Goal: Task Accomplishment & Management: Complete application form

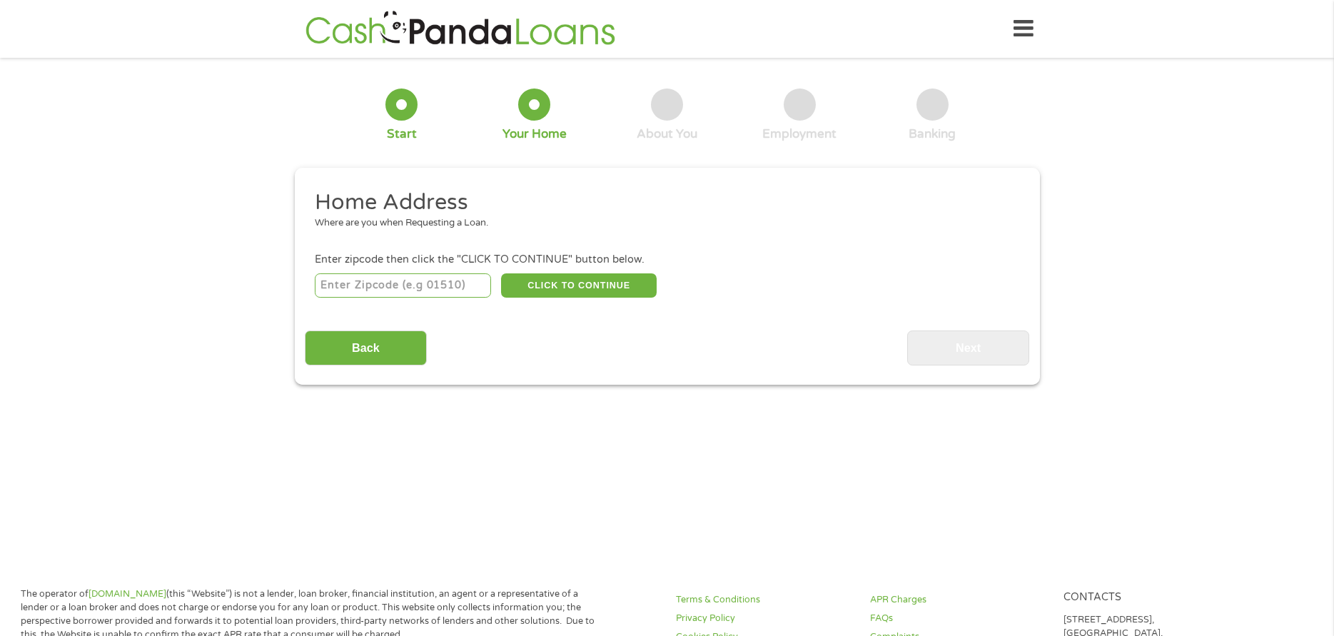
click at [402, 286] on input "number" at bounding box center [403, 285] width 176 height 24
type input "80233"
click at [583, 280] on button "CLICK TO CONTINUE" at bounding box center [579, 285] width 156 height 24
type input "80233"
type input "[GEOGRAPHIC_DATA]"
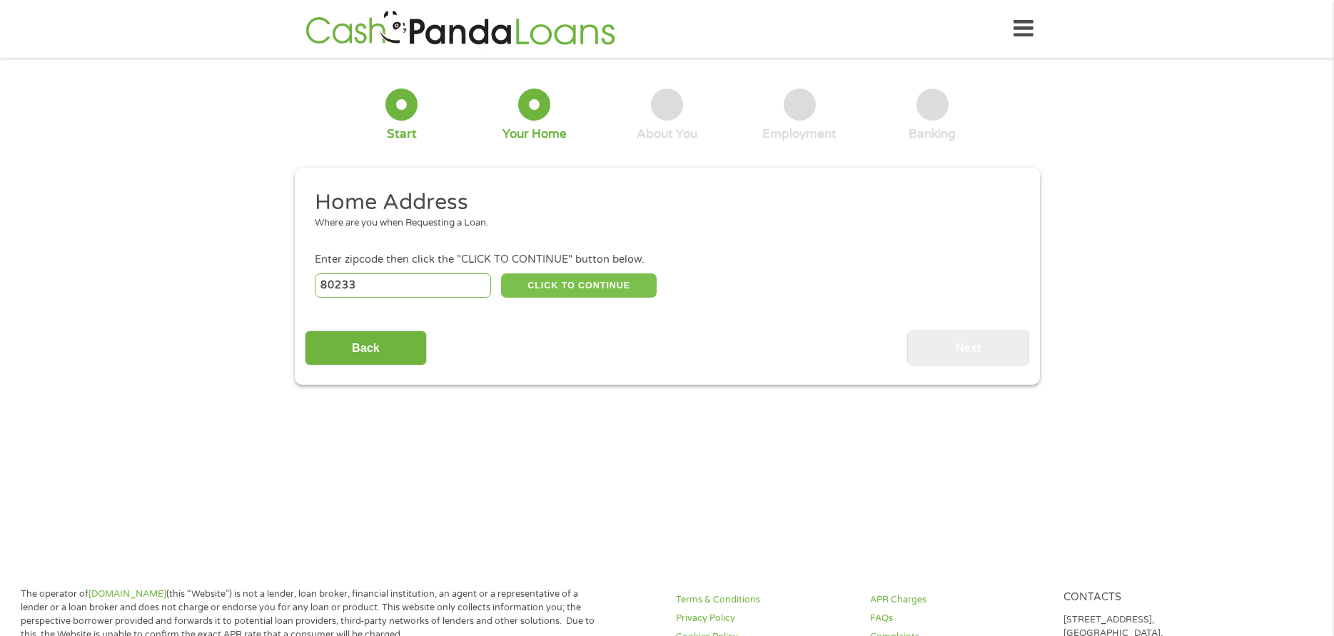
select select "[US_STATE]"
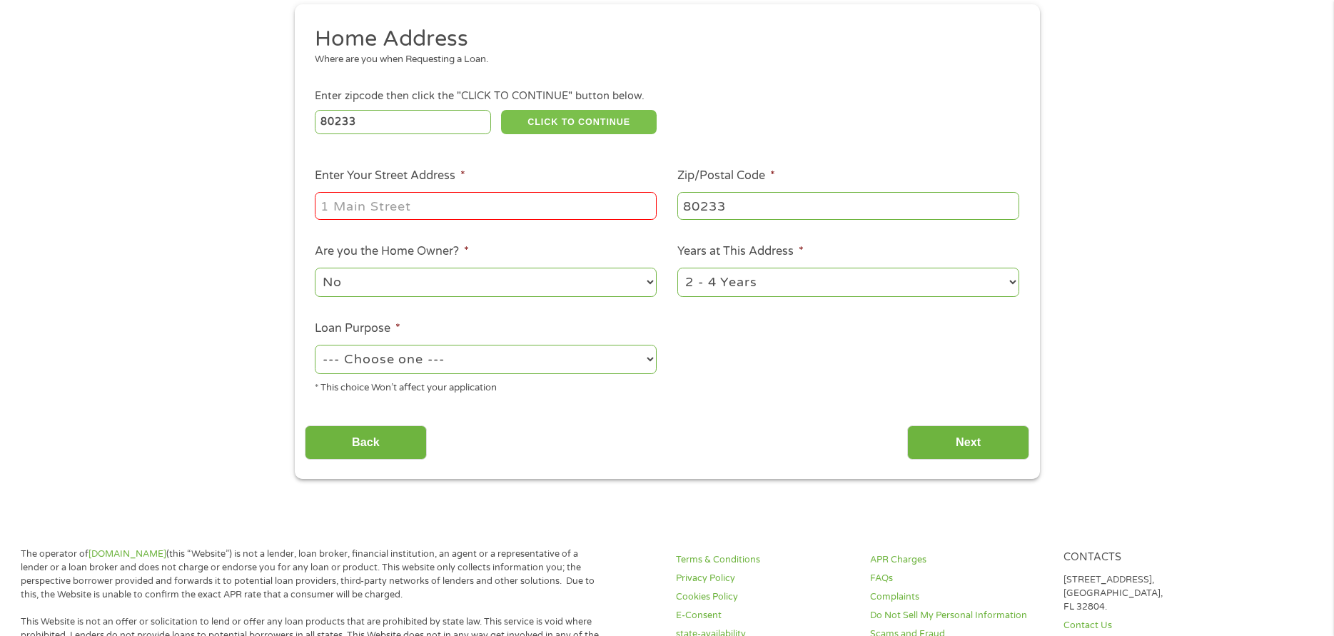
scroll to position [161, 0]
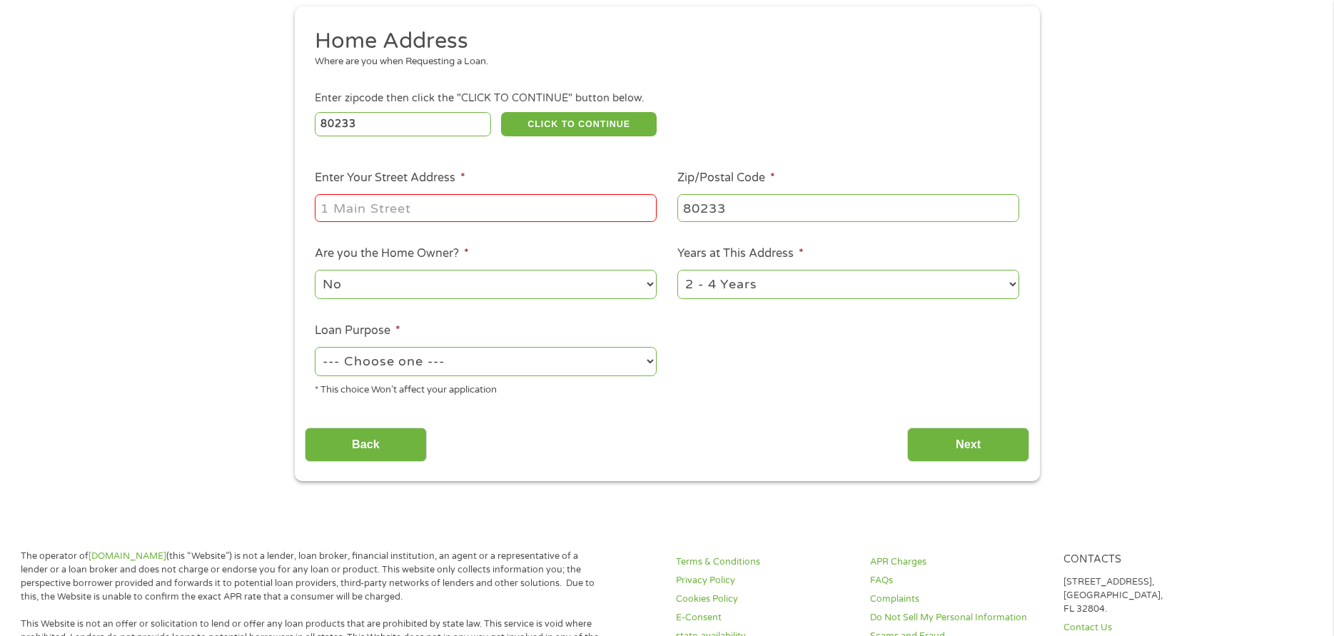
click at [476, 206] on input "Enter Your Street Address *" at bounding box center [486, 207] width 342 height 27
type input "[STREET_ADDRESS]"
click at [745, 295] on select "1 Year or less 1 - 2 Years 2 - 4 Years Over 4 Years" at bounding box center [849, 284] width 342 height 29
select select "60months"
click at [678, 270] on select "1 Year or less 1 - 2 Years 2 - 4 Years Over 4 Years" at bounding box center [849, 284] width 342 height 29
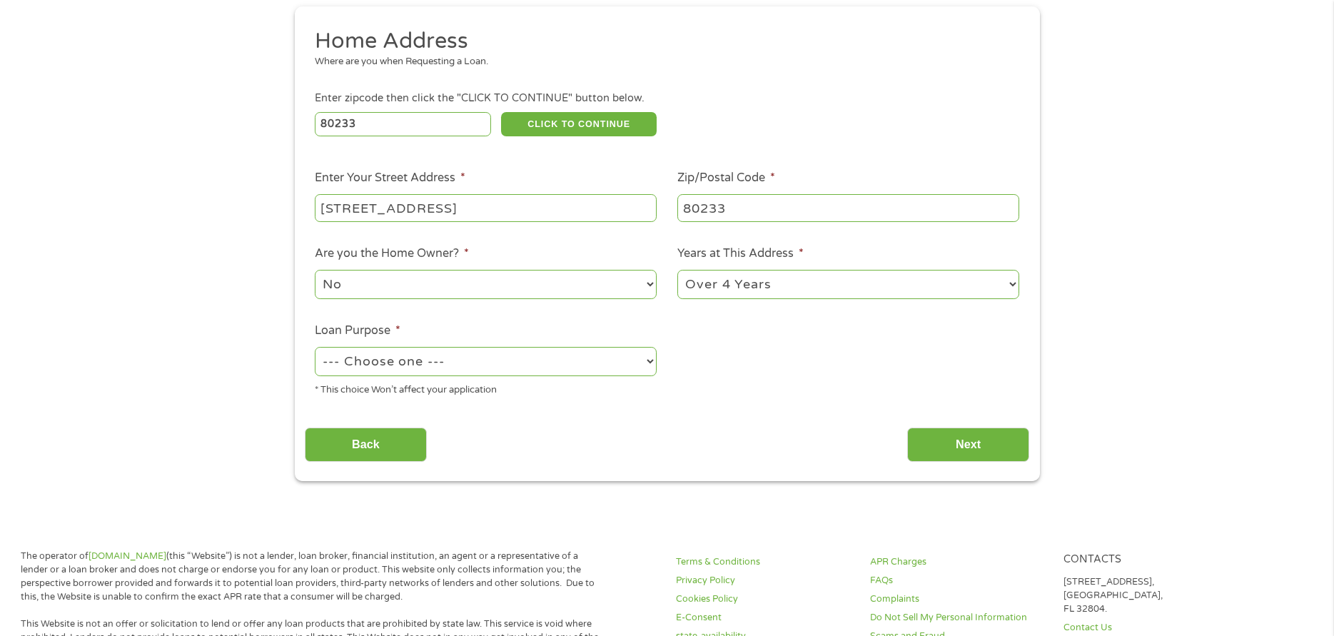
click at [505, 291] on select "No Yes" at bounding box center [486, 284] width 342 height 29
click at [315, 270] on select "No Yes" at bounding box center [486, 284] width 342 height 29
click at [474, 363] on select "--- Choose one --- Pay Bills Debt Consolidation Home Improvement Major Purchase…" at bounding box center [486, 361] width 342 height 29
select select "shorttermcash"
click at [315, 347] on select "--- Choose one --- Pay Bills Debt Consolidation Home Improvement Major Purchase…" at bounding box center [486, 361] width 342 height 29
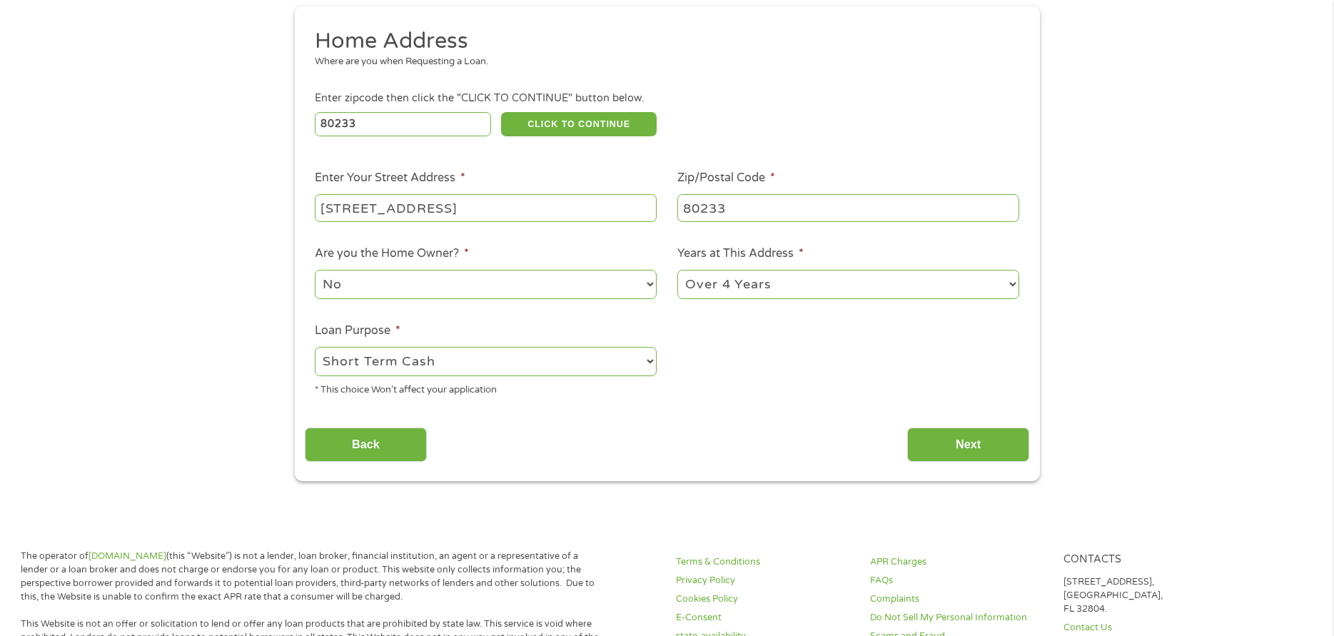
click at [433, 515] on body "Home Get Loan Offer How it works FAQs Blog Cash Loans Quick Loans Online Loans …" at bounding box center [667, 623] width 1334 height 1568
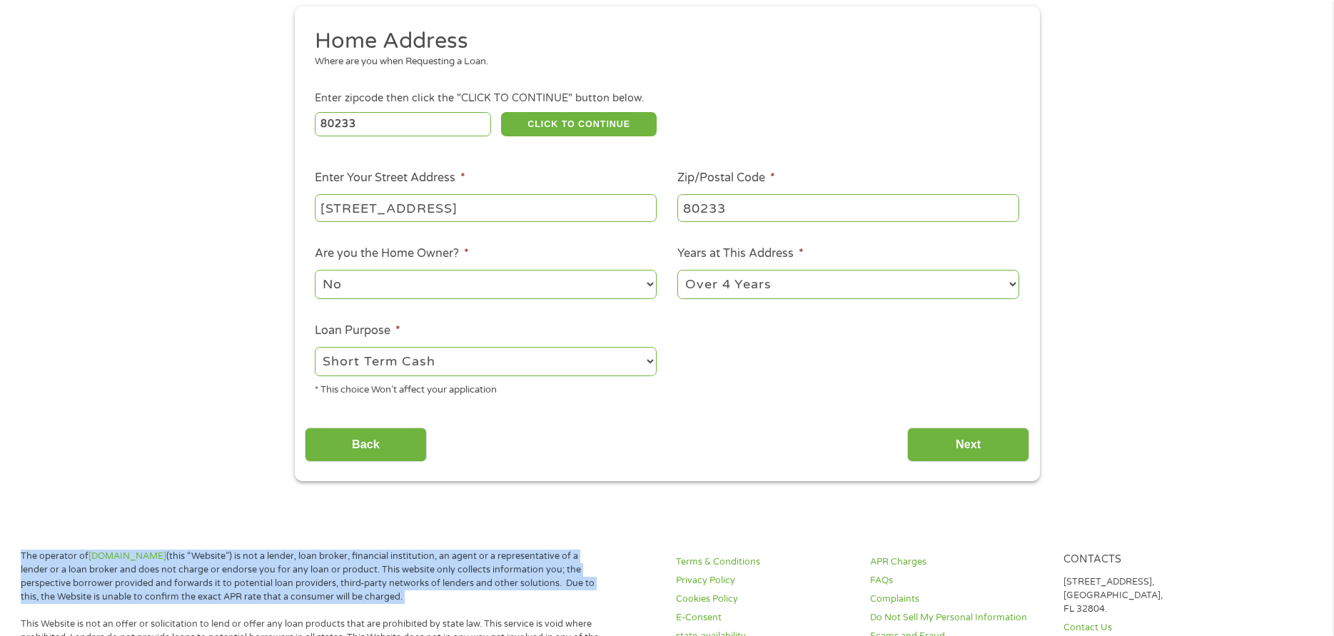
click at [432, 515] on body "Home Get Loan Offer How it works FAQs Blog Cash Loans Quick Loans Online Loans …" at bounding box center [667, 623] width 1334 height 1568
click at [954, 446] on input "Next" at bounding box center [968, 445] width 122 height 35
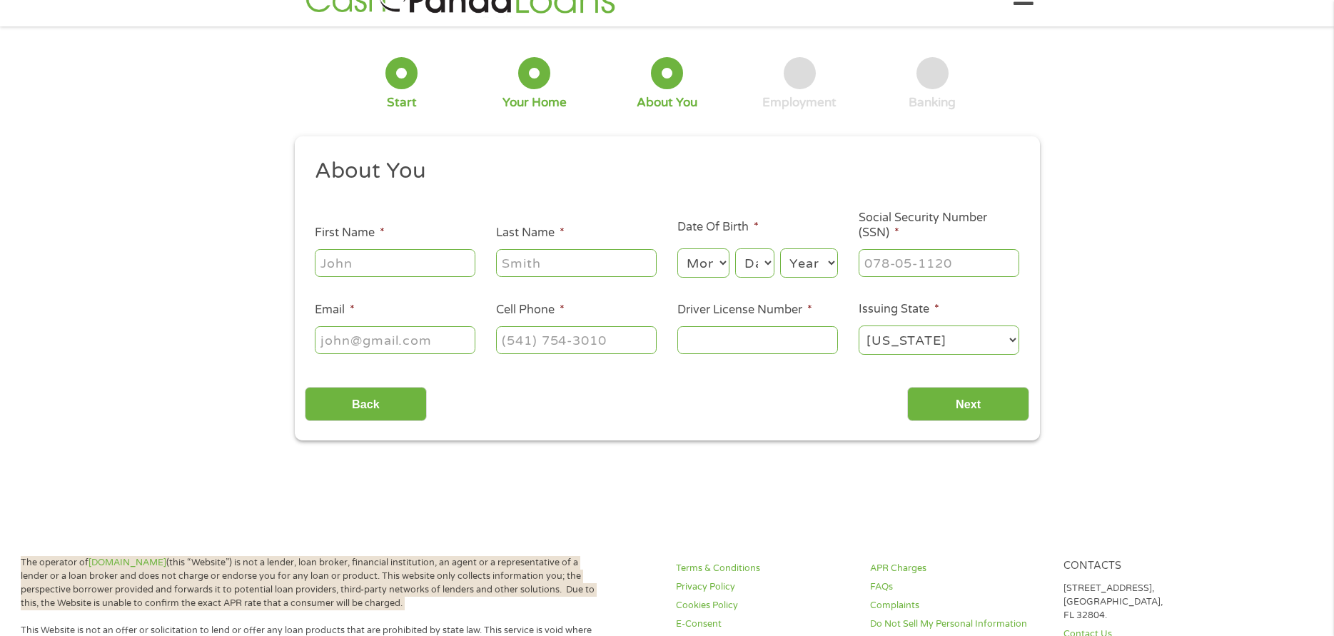
scroll to position [0, 0]
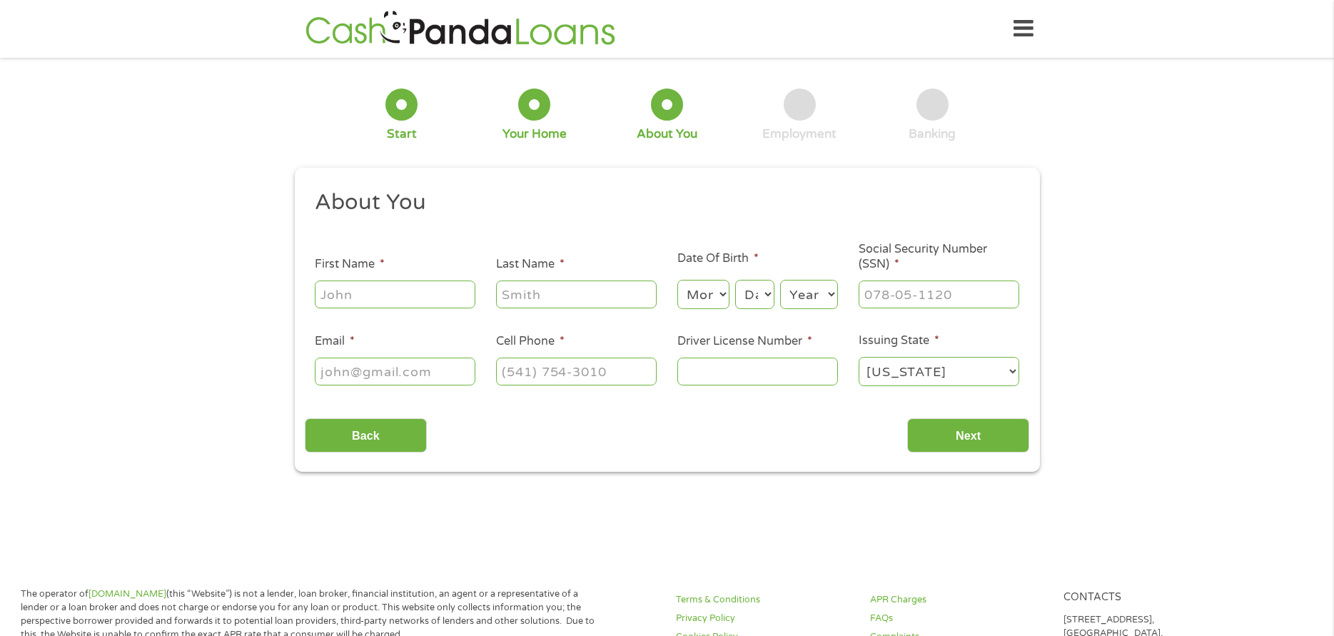
click at [413, 298] on input "First Name *" at bounding box center [395, 294] width 161 height 27
type input "[PERSON_NAME]"
type input "Winokan"
click at [698, 293] on select "Month 1 2 3 4 5 6 7 8 9 10 11 12" at bounding box center [704, 294] width 52 height 29
select select "8"
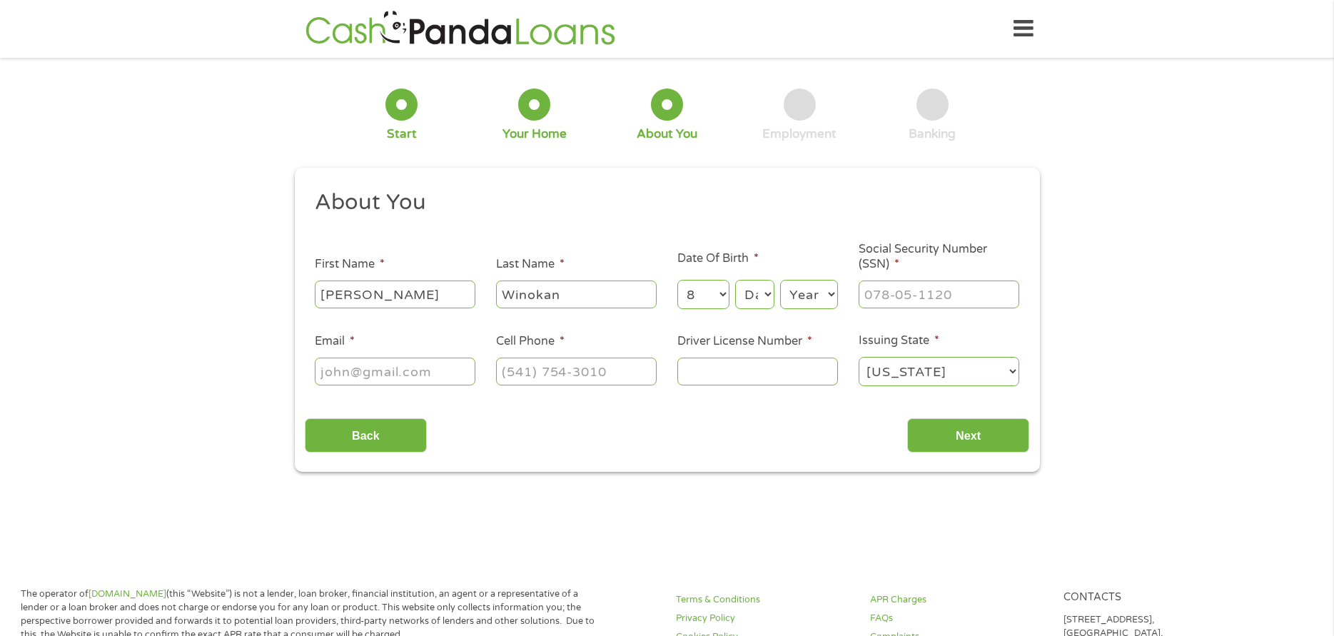
click at [678, 280] on select "Month 1 2 3 4 5 6 7 8 9 10 11 12" at bounding box center [704, 294] width 52 height 29
click at [763, 288] on select "Day 1 2 3 4 5 6 7 8 9 10 11 12 13 14 15 16 17 18 19 20 21 22 23 24 25 26 27 28 …" at bounding box center [754, 294] width 39 height 29
select select "22"
click at [735, 280] on select "Day 1 2 3 4 5 6 7 8 9 10 11 12 13 14 15 16 17 18 19 20 21 22 23 24 25 26 27 28 …" at bounding box center [754, 294] width 39 height 29
click at [814, 291] on select "Year [DATE] 2006 2005 2004 2003 2002 2001 2000 1999 1998 1997 1996 1995 1994 19…" at bounding box center [809, 294] width 58 height 29
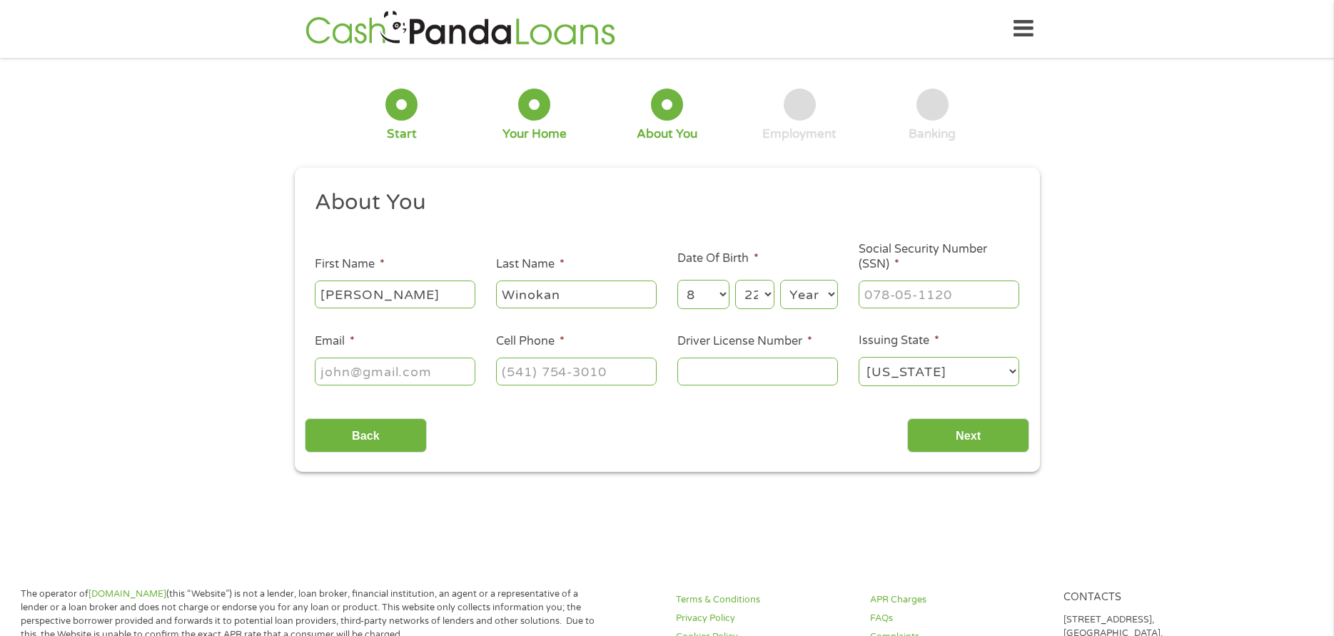
select select "1974"
click at [780, 280] on select "Year [DATE] 2006 2005 2004 2003 2002 2001 2000 1999 1998 1997 1996 1995 1994 19…" at bounding box center [809, 294] width 58 height 29
click at [883, 290] on input "___-__-____" at bounding box center [939, 294] width 161 height 27
type input "586-13-0683"
click at [356, 371] on input "Email *" at bounding box center [395, 371] width 161 height 27
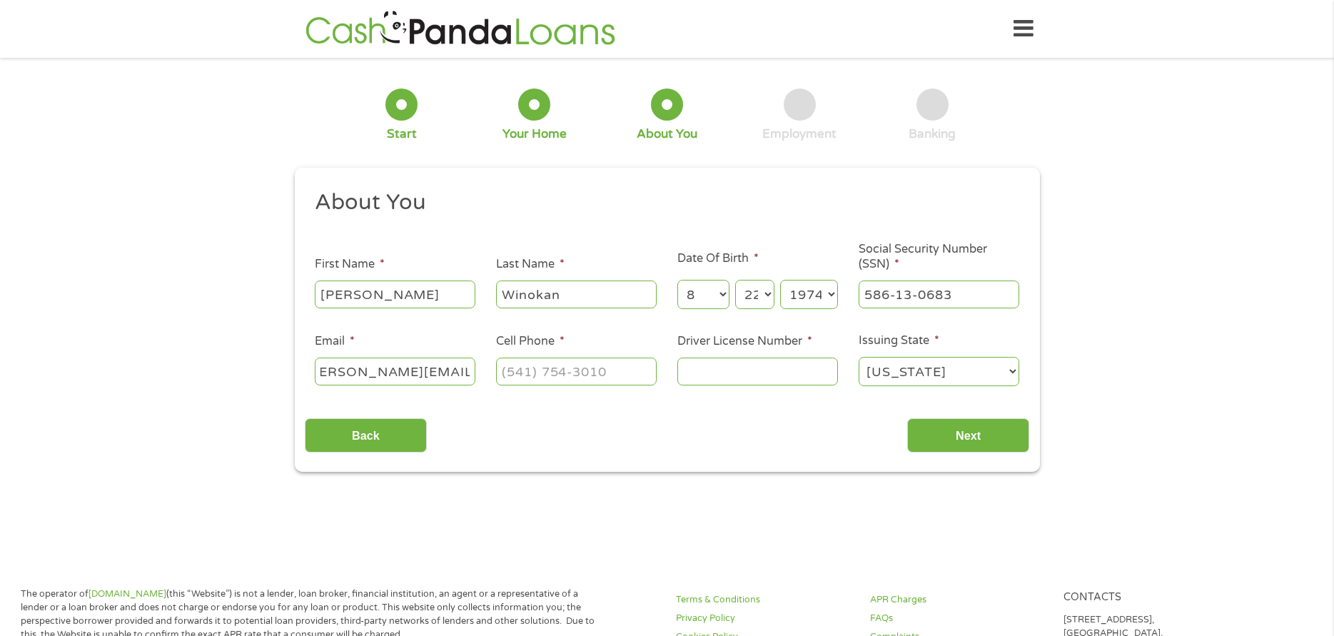
scroll to position [0, 31]
type input "[PERSON_NAME][EMAIL_ADDRESS][DOMAIN_NAME]"
type input "[PHONE_NUMBER]"
type input "113490158"
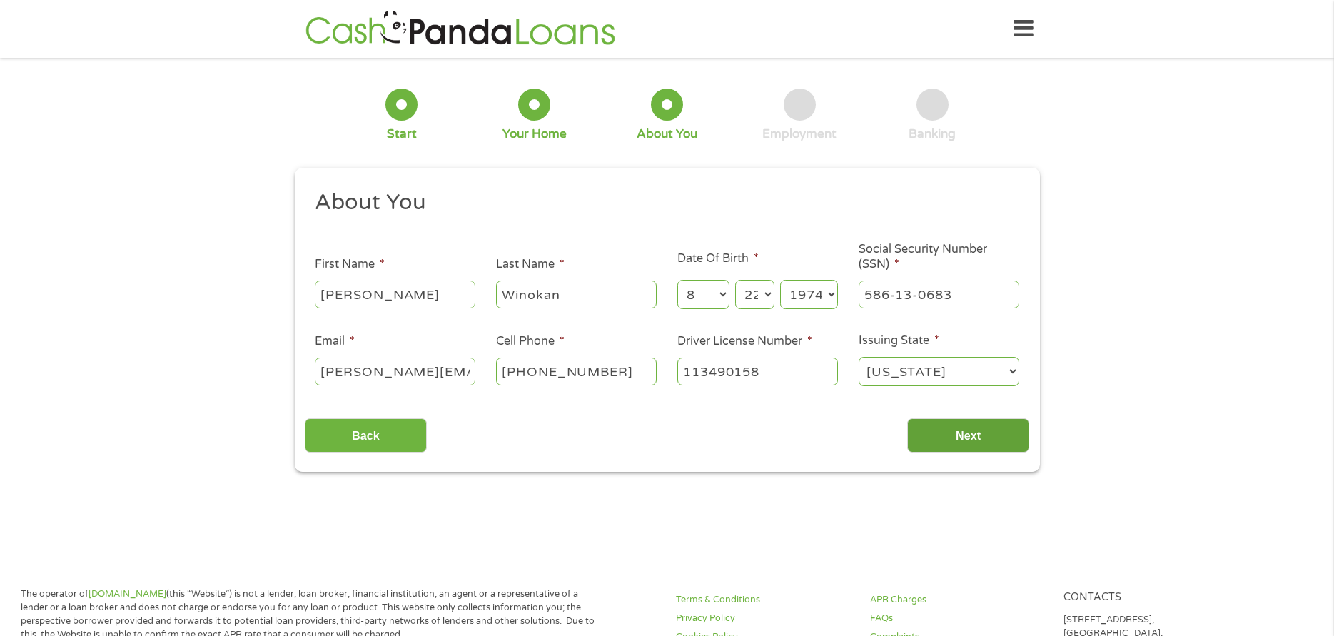
click at [950, 431] on input "Next" at bounding box center [968, 435] width 122 height 35
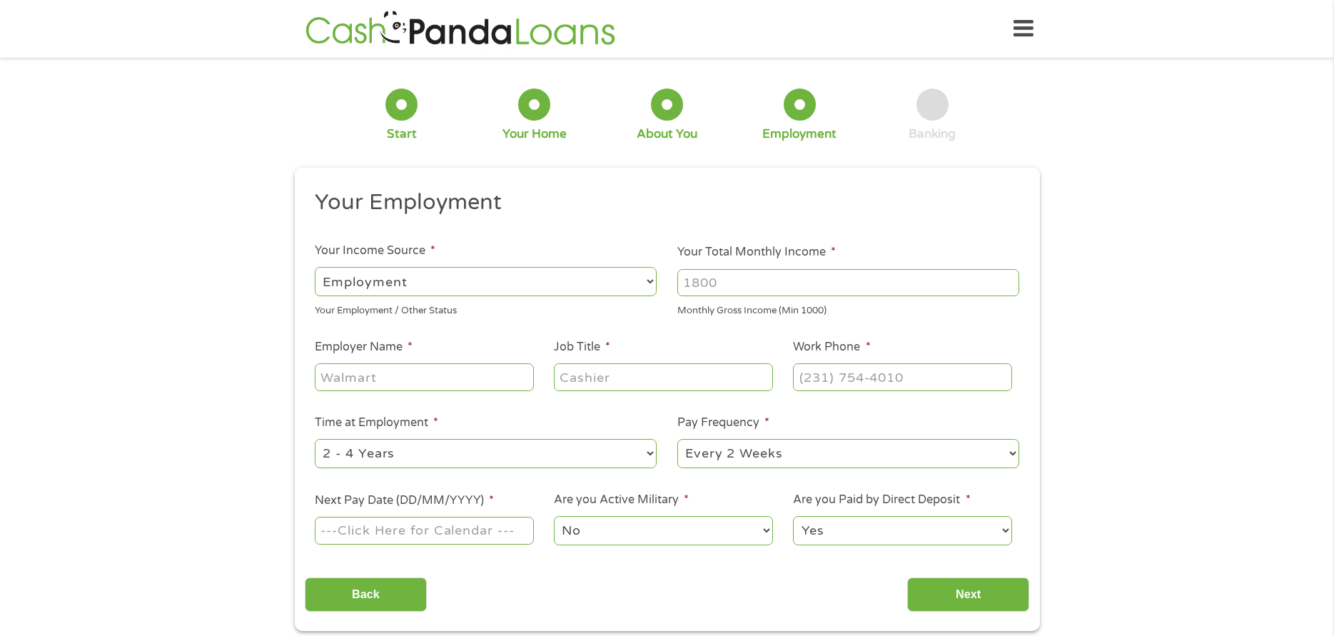
click at [713, 286] on input "Your Total Monthly Income *" at bounding box center [849, 282] width 342 height 27
click at [705, 288] on input "100000" at bounding box center [849, 282] width 342 height 27
type input "110000"
click at [509, 384] on input "Employer Name *" at bounding box center [424, 376] width 218 height 27
type input "ABLE"
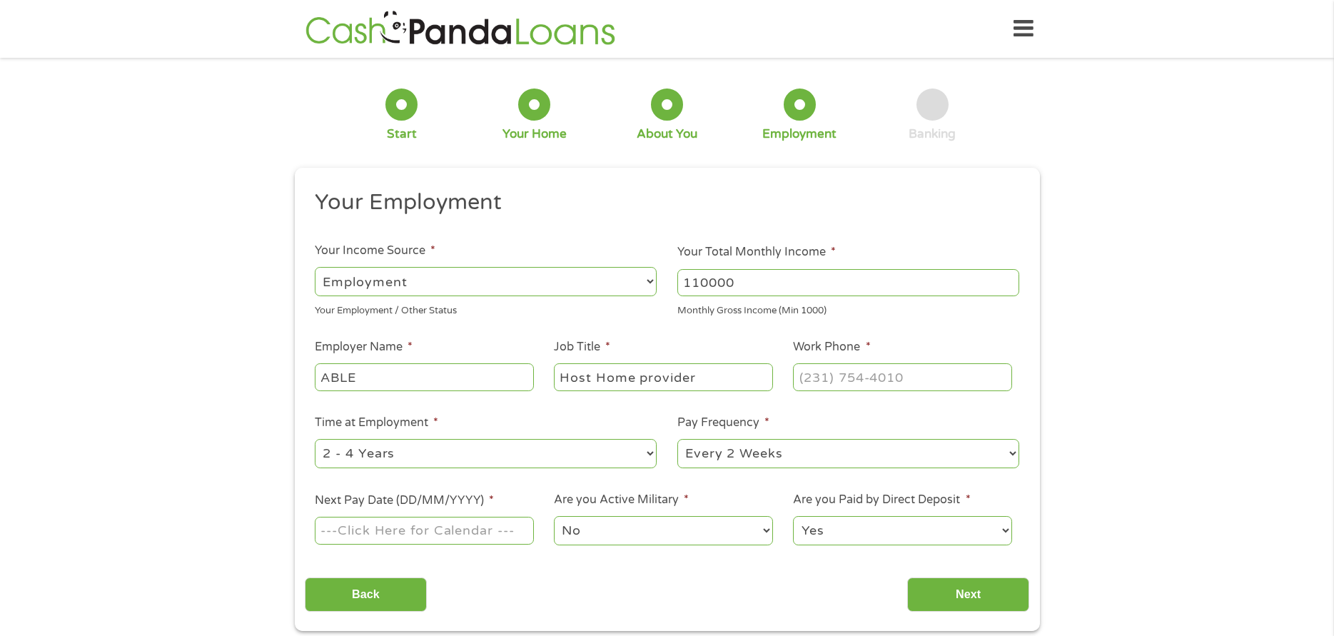
type input "Host Home provider"
type input "[PHONE_NUMBER]"
click at [496, 450] on select "--- Choose one --- 1 Year or less 1 - 2 Years 2 - 4 Years Over 4 Years" at bounding box center [486, 453] width 342 height 29
select select "60months"
click at [315, 439] on select "--- Choose one --- 1 Year or less 1 - 2 Years 2 - 4 Years Over 4 Years" at bounding box center [486, 453] width 342 height 29
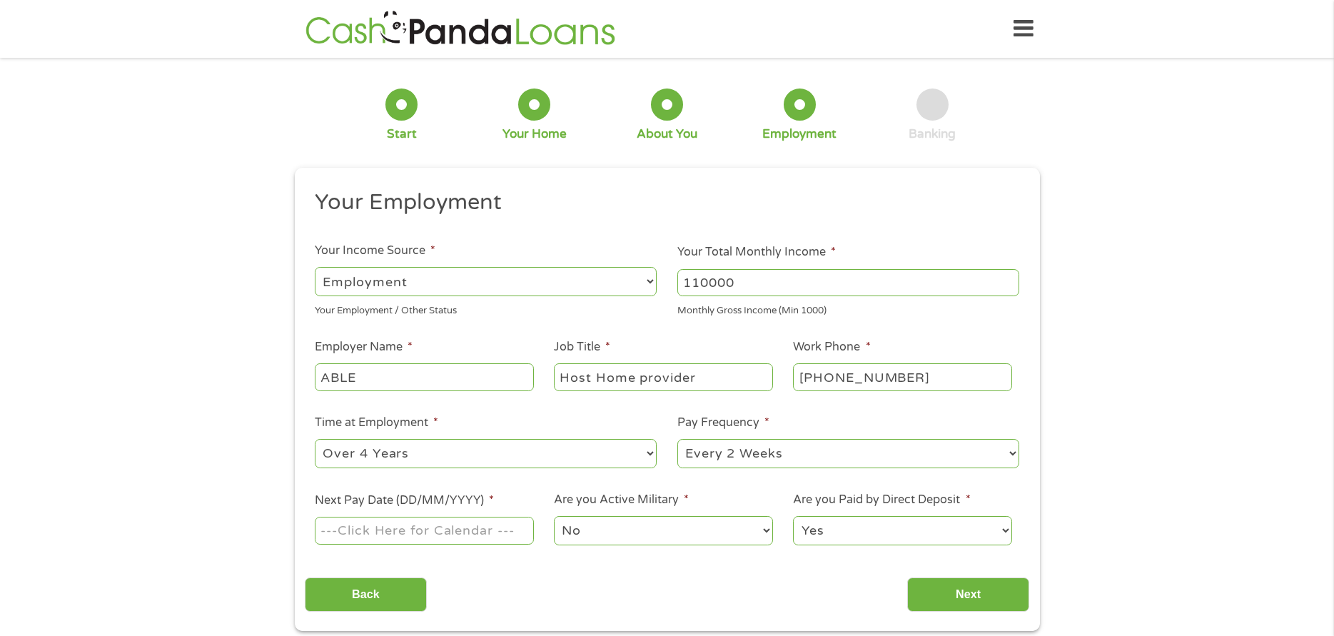
click at [698, 455] on select "--- Choose one --- Every 2 Weeks Every Week Monthly Semi-Monthly" at bounding box center [849, 453] width 342 height 29
select select "monthly"
click at [678, 439] on select "--- Choose one --- Every 2 Weeks Every Week Monthly Semi-Monthly" at bounding box center [849, 453] width 342 height 29
click at [478, 522] on input "Next Pay Date (DD/MM/YYYY) *" at bounding box center [424, 530] width 218 height 27
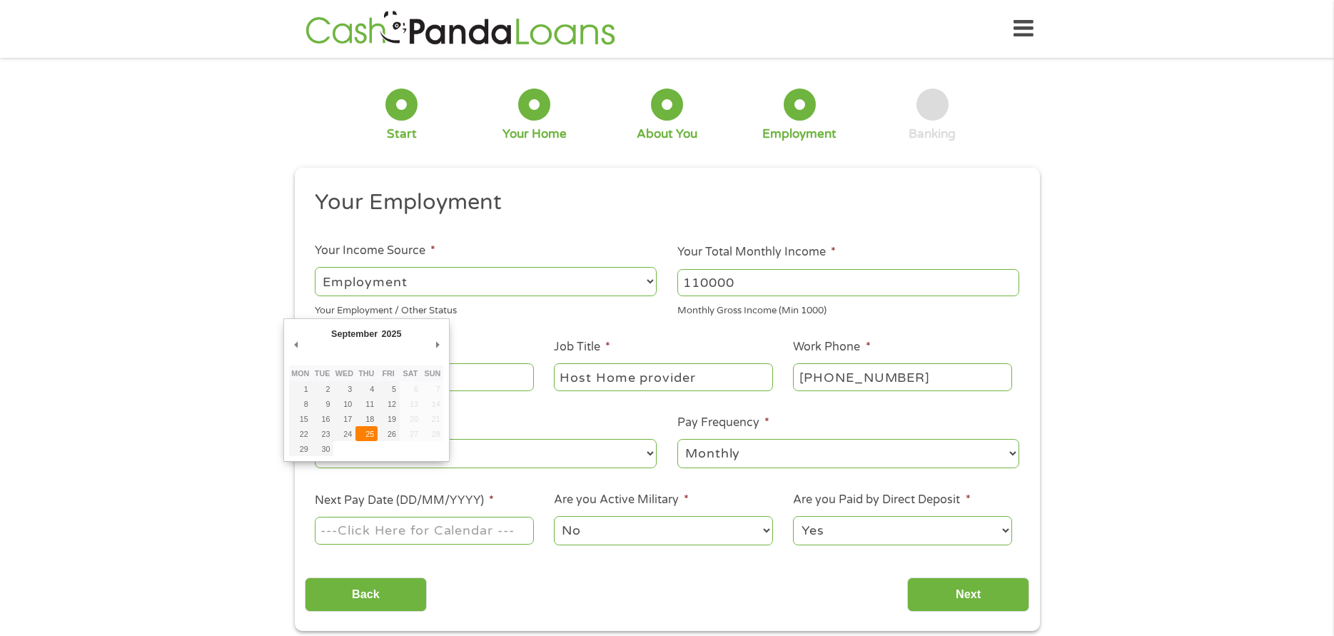
type input "[DATE]"
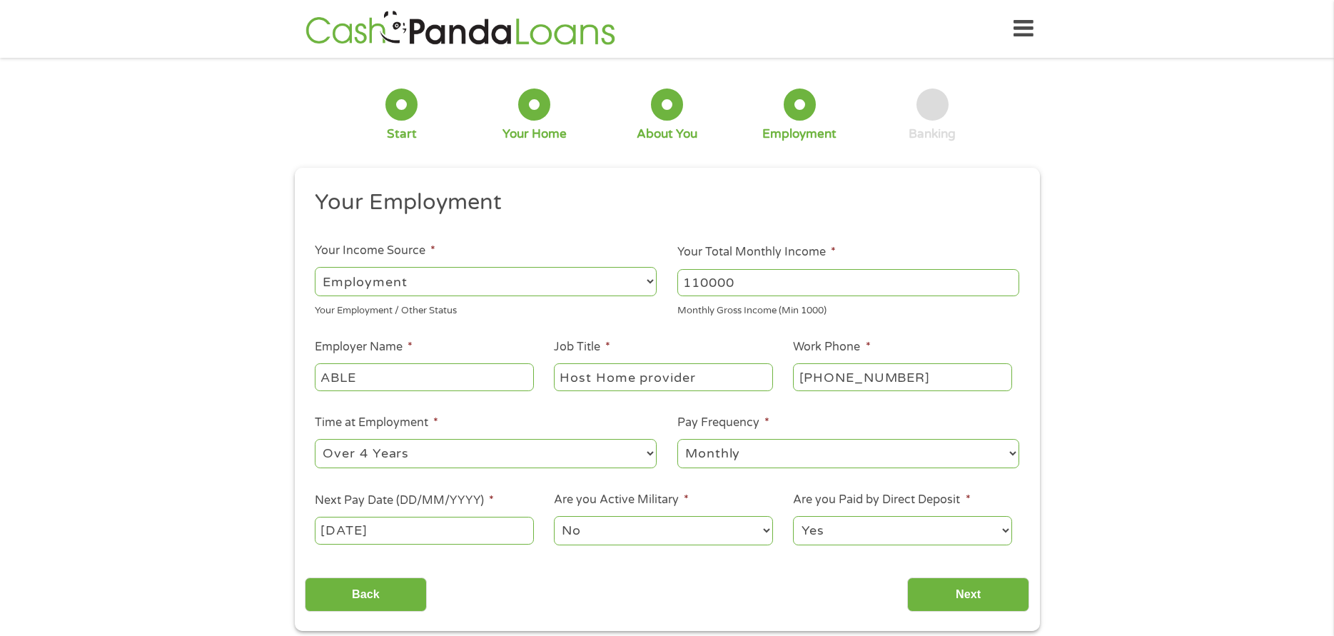
click at [593, 535] on select "No Yes" at bounding box center [663, 530] width 218 height 29
click at [554, 516] on select "No Yes" at bounding box center [663, 530] width 218 height 29
click at [851, 540] on select "Yes No" at bounding box center [902, 530] width 218 height 29
click at [793, 516] on select "Yes No" at bounding box center [902, 530] width 218 height 29
click at [954, 597] on input "Next" at bounding box center [968, 595] width 122 height 35
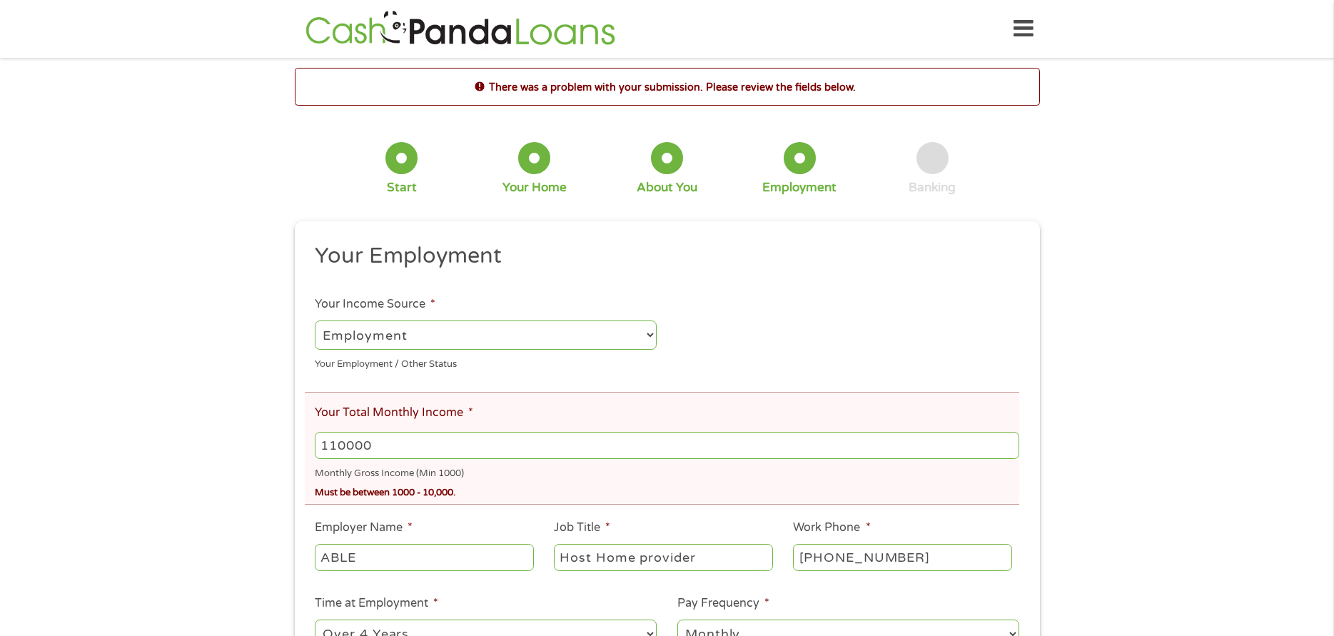
click at [436, 440] on input "110000" at bounding box center [667, 445] width 704 height 27
type input "10000"
drag, startPoint x: 1330, startPoint y: 227, endPoint x: 1337, endPoint y: 316, distance: 89.5
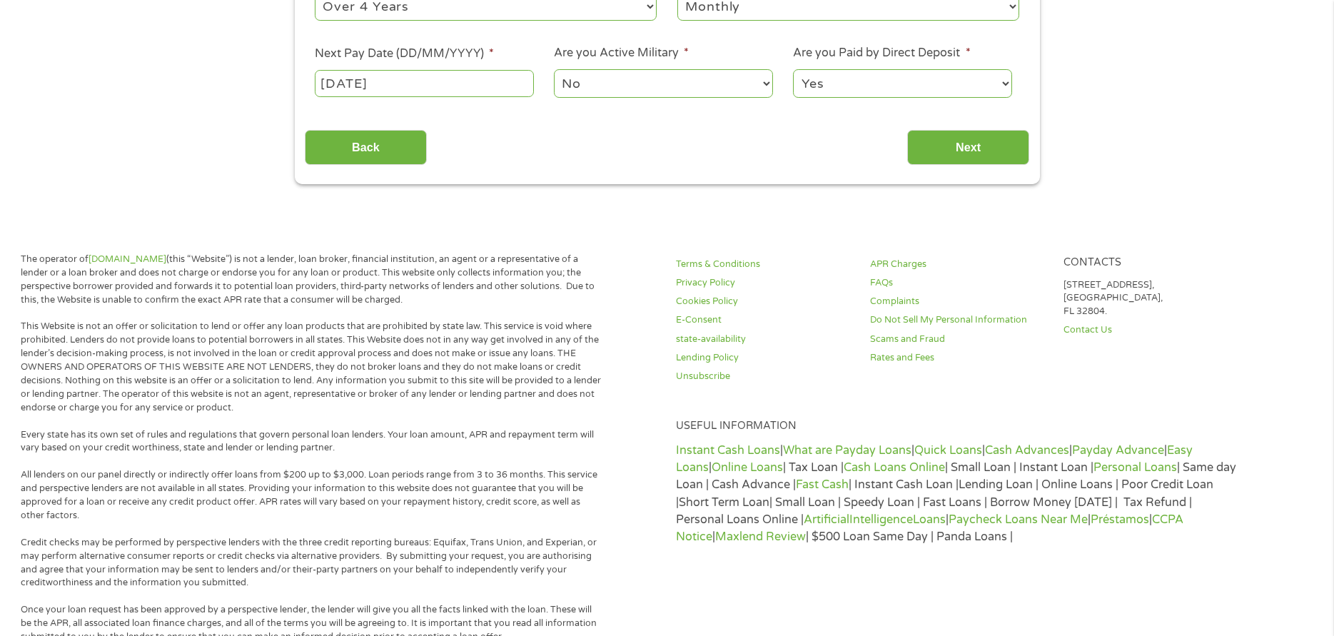
scroll to position [633, 0]
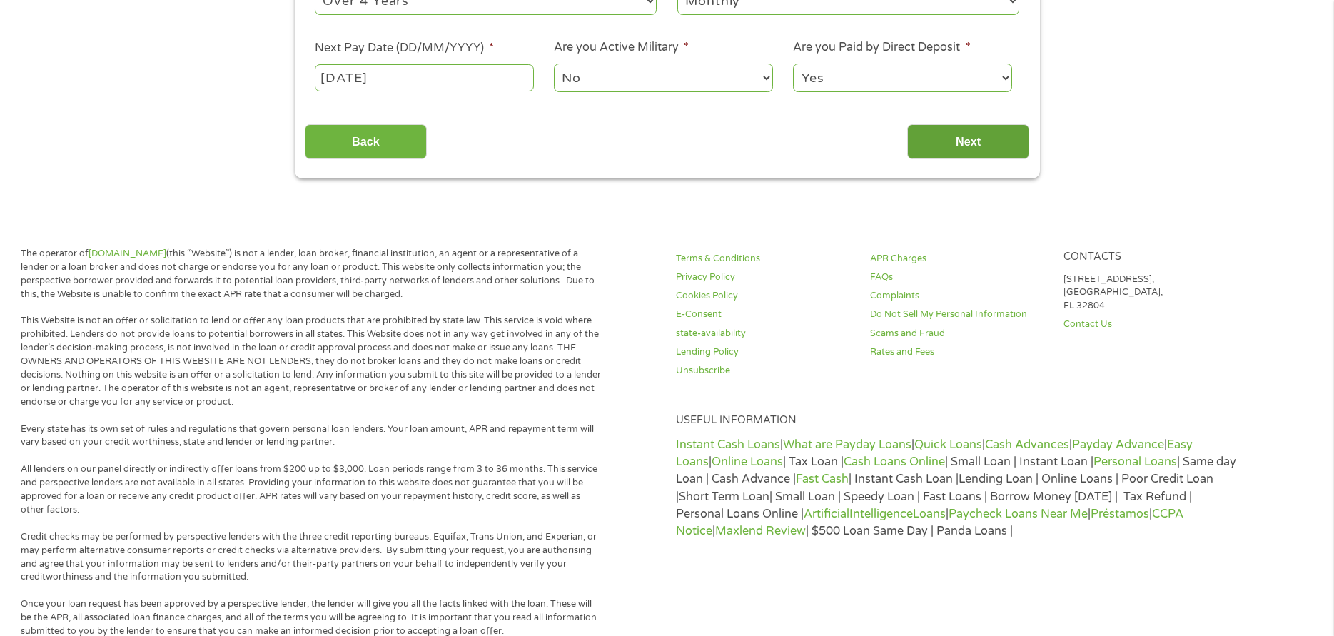
click at [992, 145] on input "Next" at bounding box center [968, 141] width 122 height 35
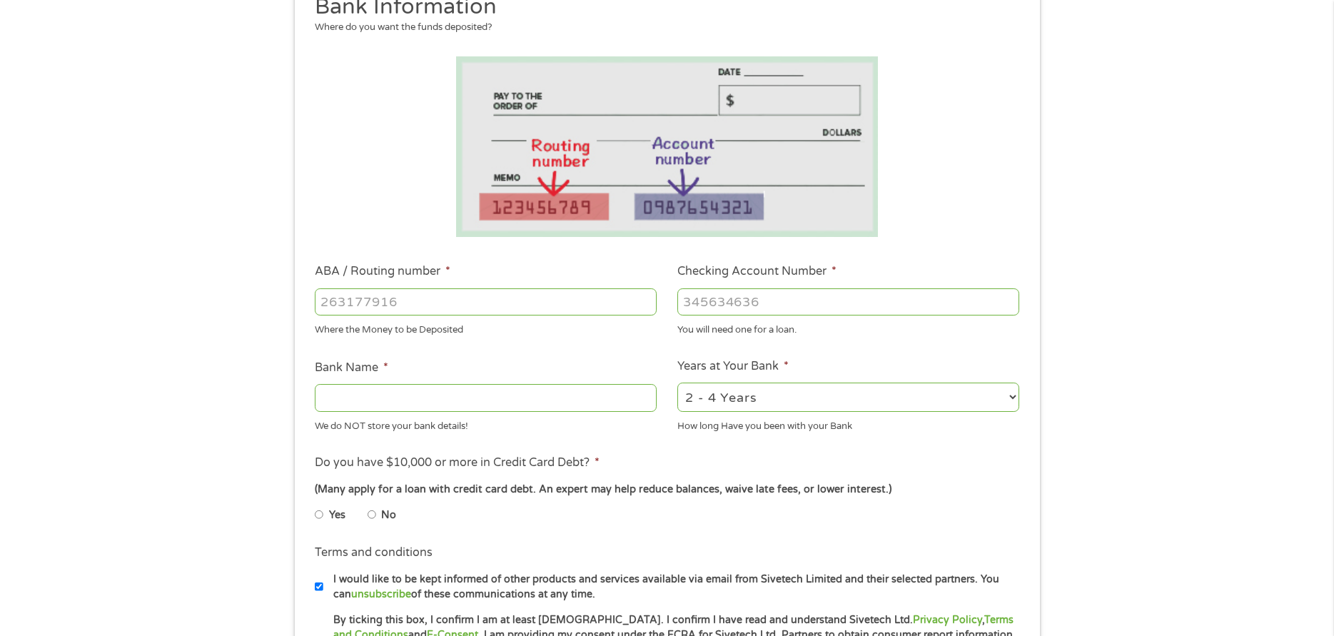
scroll to position [211, 0]
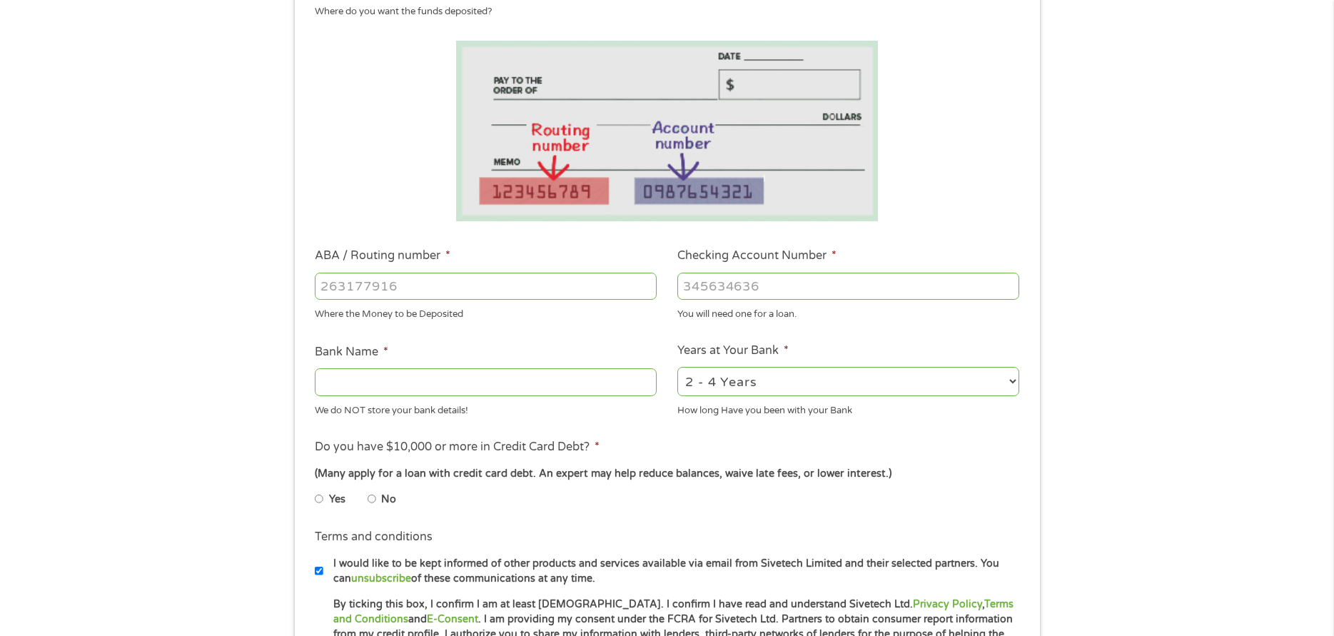
click at [508, 296] on input "ABA / Routing number *" at bounding box center [486, 286] width 342 height 27
type input "302075267"
type input "[US_STATE] CREDIT UNION"
type input "302075267"
click at [733, 283] on input "Checking Account Number *" at bounding box center [849, 286] width 342 height 27
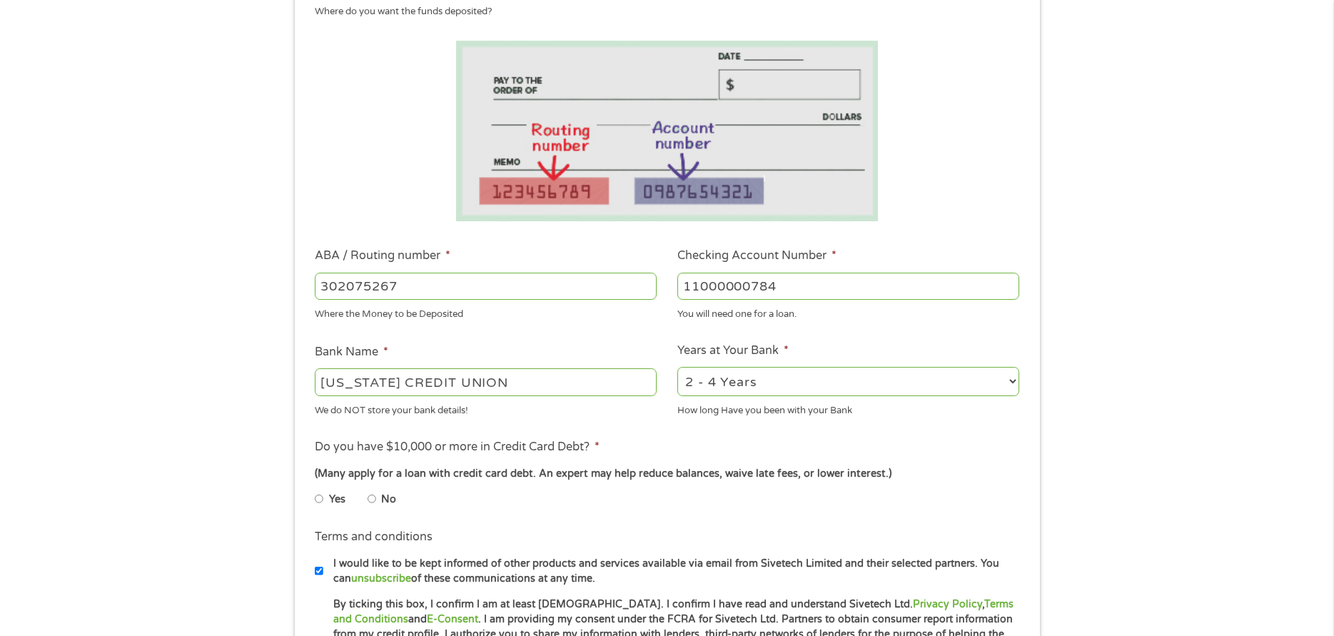
click at [718, 283] on input "11000000784" at bounding box center [849, 286] width 342 height 27
click at [792, 291] on input "1100000784" at bounding box center [849, 286] width 342 height 27
type input "1100000784732"
click at [735, 381] on select "2 - 4 Years 6 - 12 Months 1 - 2 Years Over 4 Years" at bounding box center [849, 381] width 342 height 29
select select "60months"
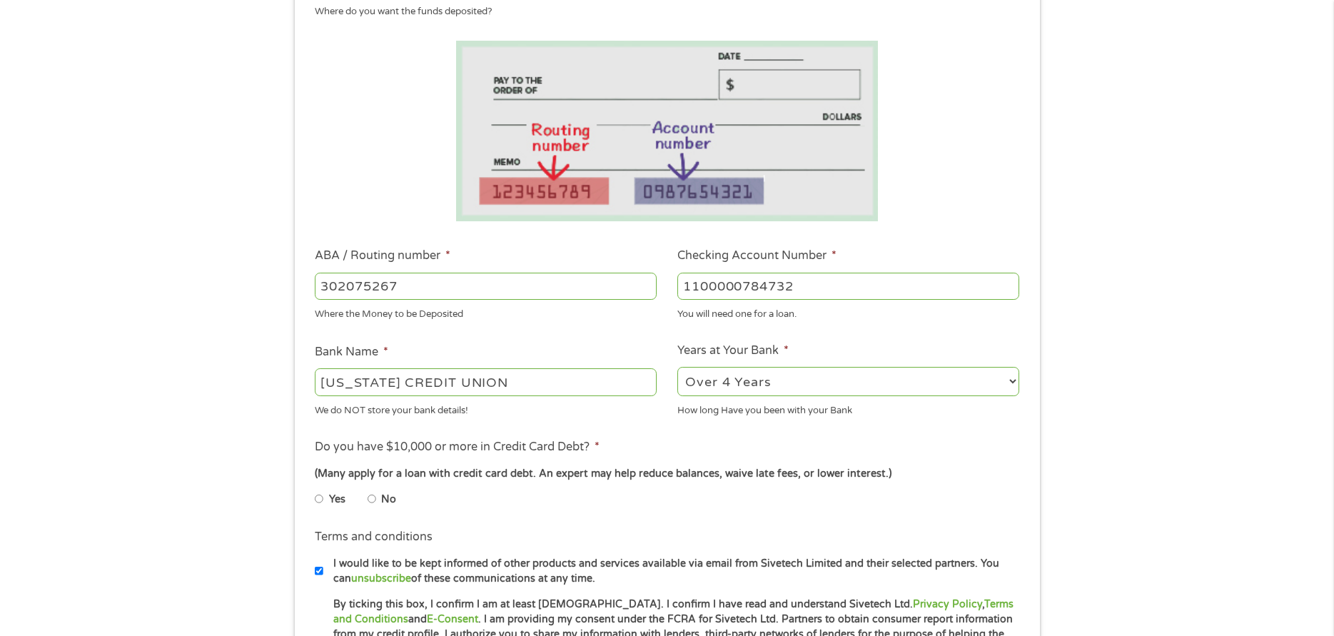
click at [678, 367] on select "2 - 4 Years 6 - 12 Months 1 - 2 Years Over 4 Years" at bounding box center [849, 381] width 342 height 29
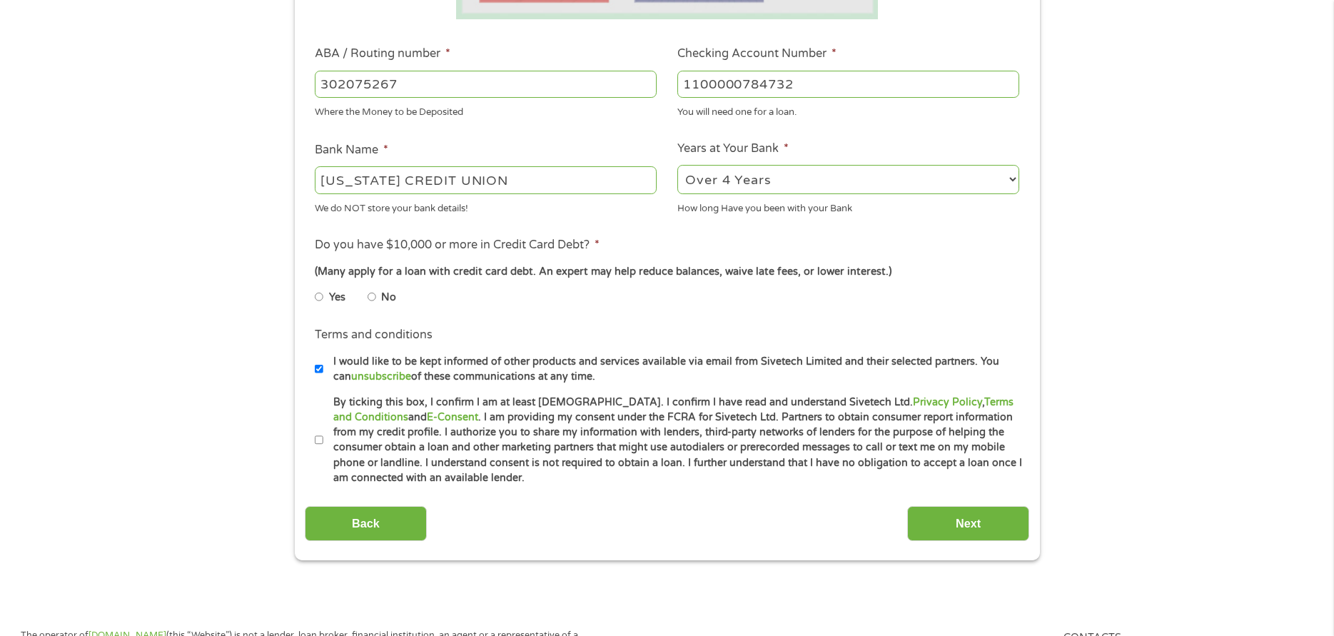
scroll to position [433, 0]
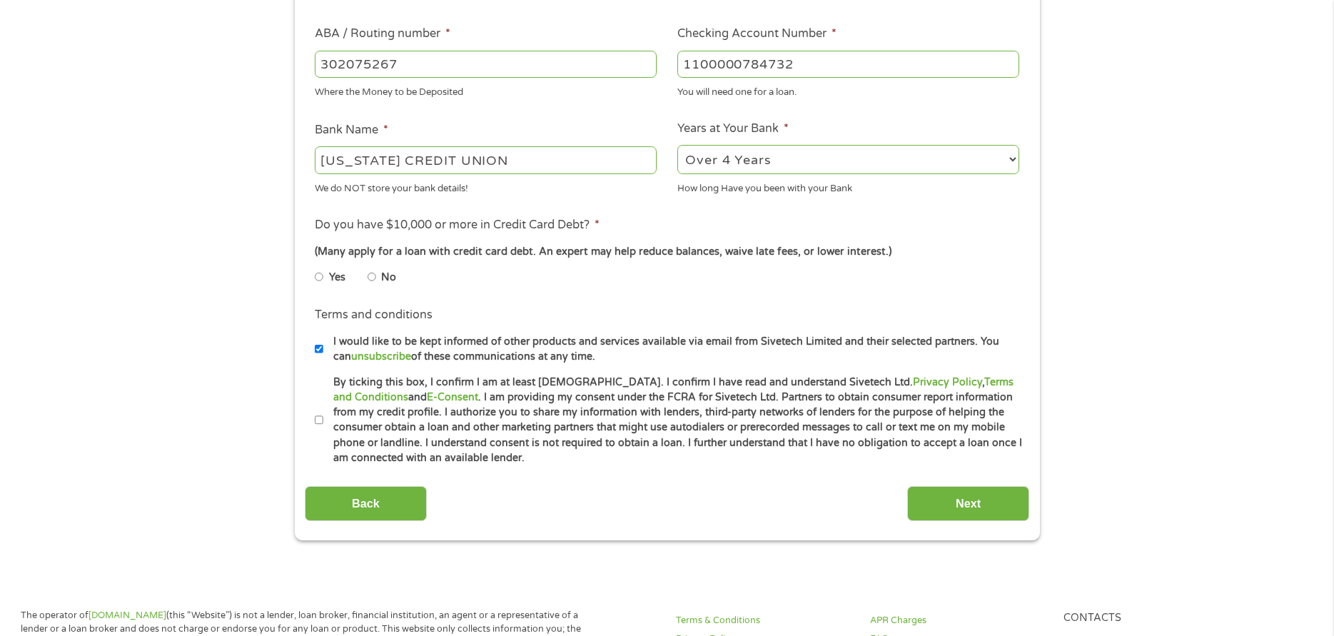
click at [376, 278] on li "No" at bounding box center [393, 277] width 51 height 28
click at [371, 278] on input "No" at bounding box center [372, 277] width 9 height 23
radio input "true"
click at [323, 418] on label "By ticking this box, I confirm I am at least [DEMOGRAPHIC_DATA]. I confirm I ha…" at bounding box center [673, 420] width 700 height 91
click at [323, 418] on input "By ticking this box, I confirm I am at least [DEMOGRAPHIC_DATA]. I confirm I ha…" at bounding box center [319, 420] width 9 height 23
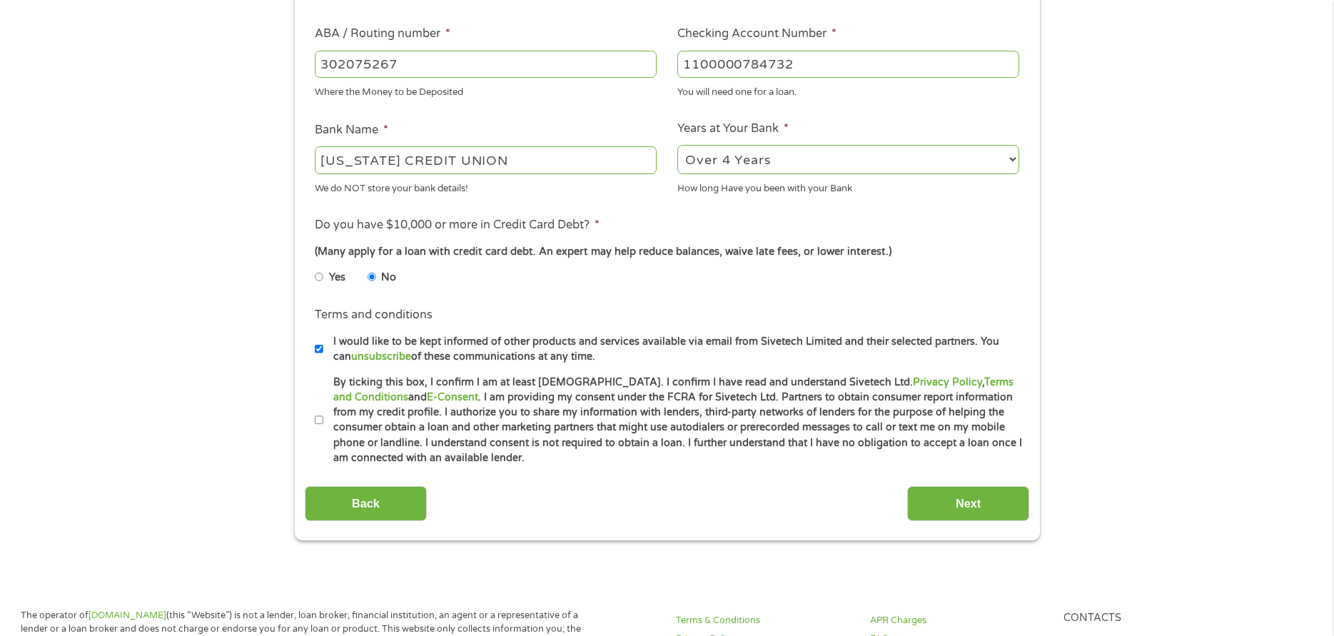
checkbox input "true"
click at [1011, 506] on input "Next" at bounding box center [968, 503] width 122 height 35
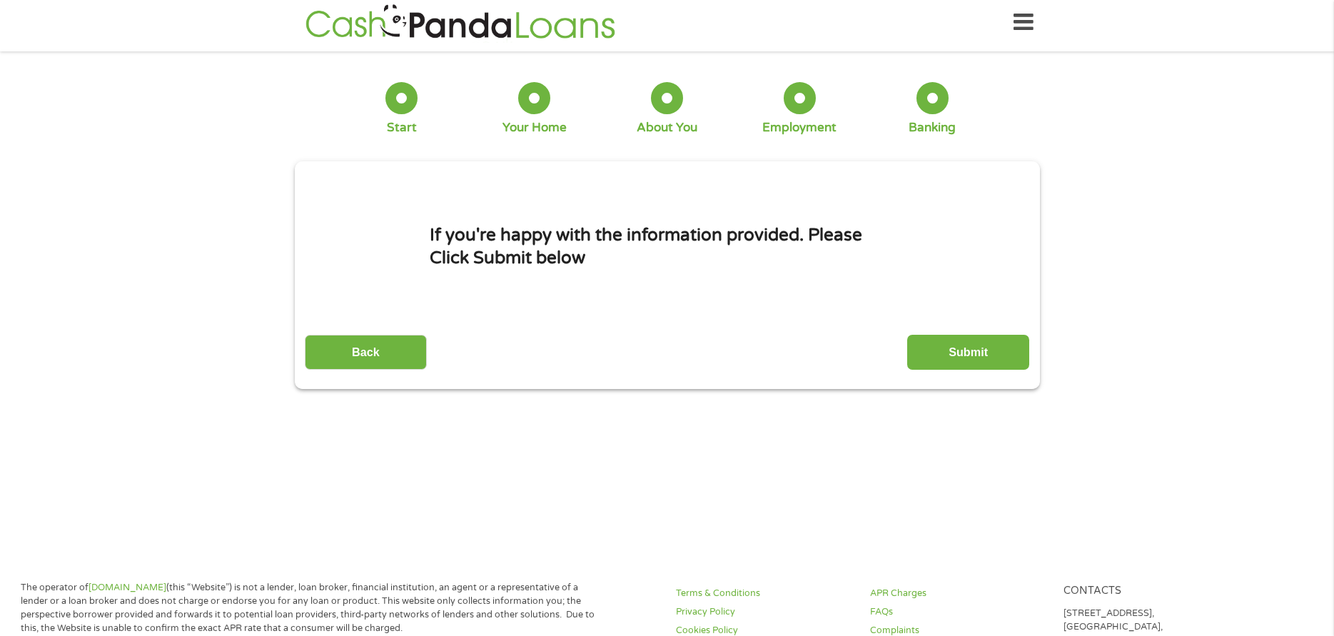
scroll to position [0, 0]
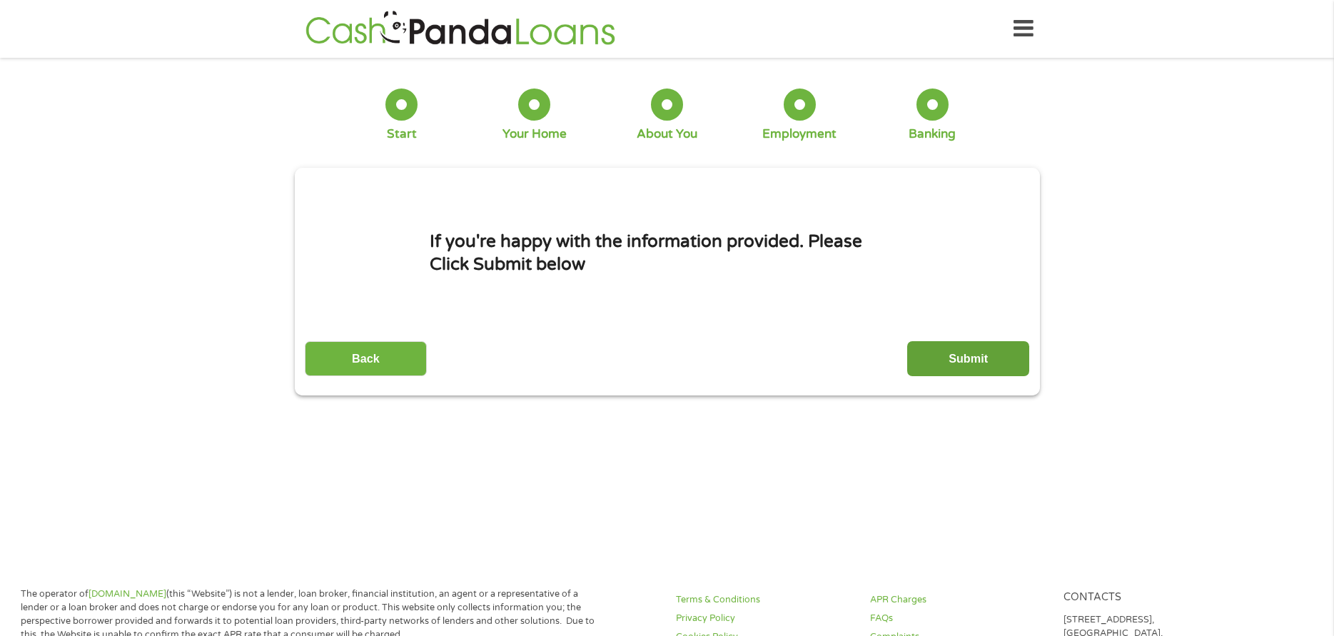
click at [990, 356] on input "Submit" at bounding box center [968, 358] width 122 height 35
